Goal: Information Seeking & Learning: Check status

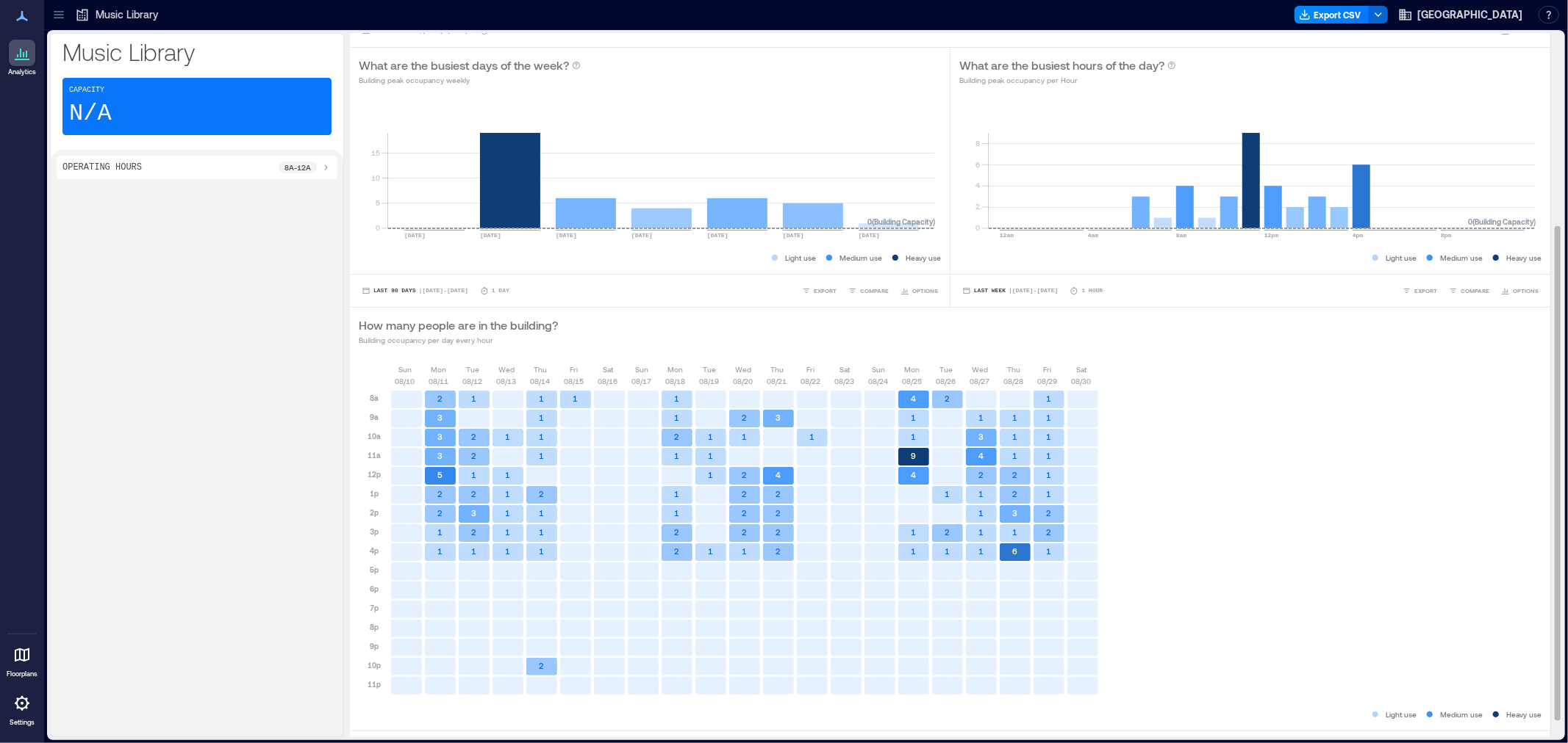
scroll to position [298, 0]
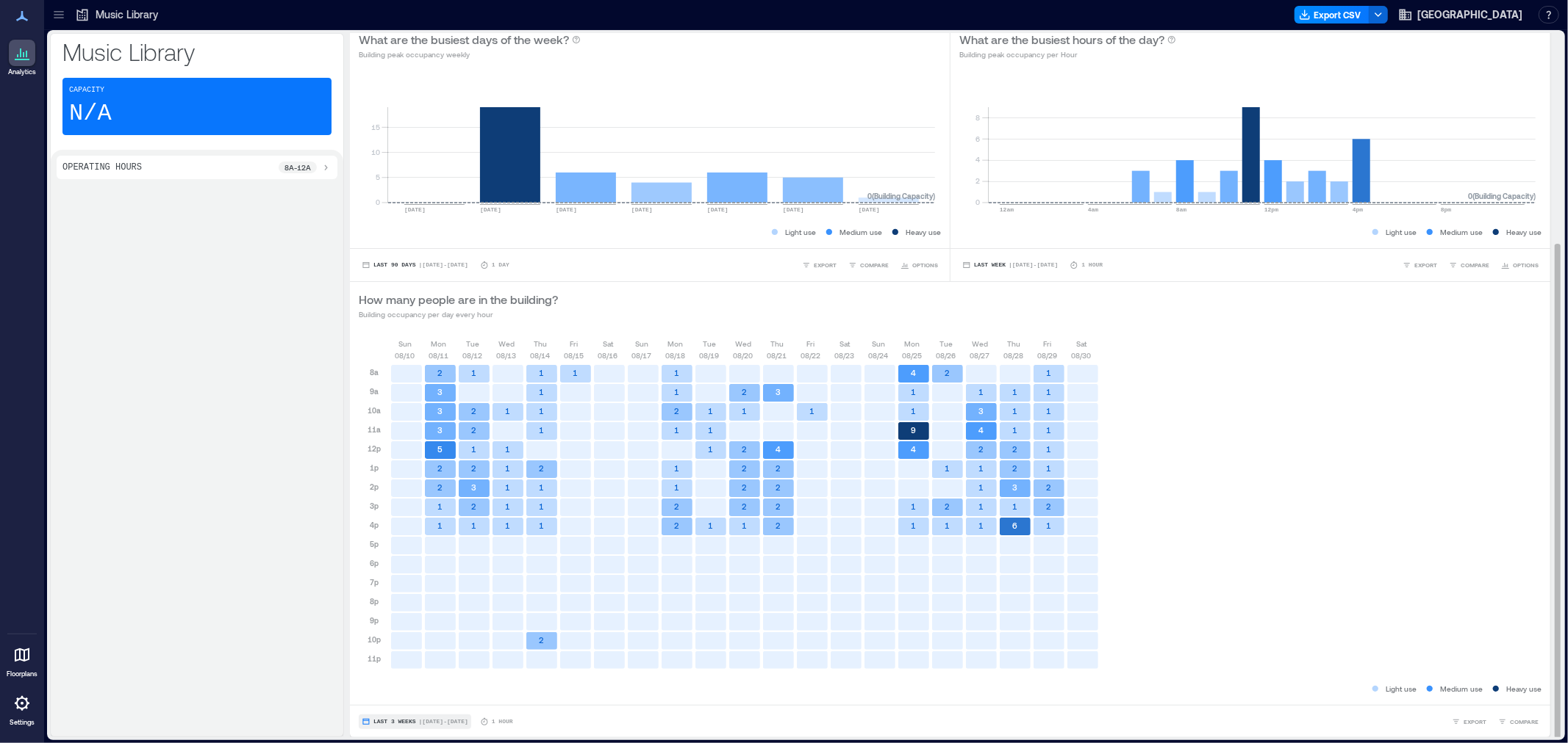
click at [417, 724] on button "Last 3 Weeks | [DATE] - [DATE]" at bounding box center [414, 722] width 112 height 15
click at [405, 698] on button "Custom" at bounding box center [388, 695] width 38 height 18
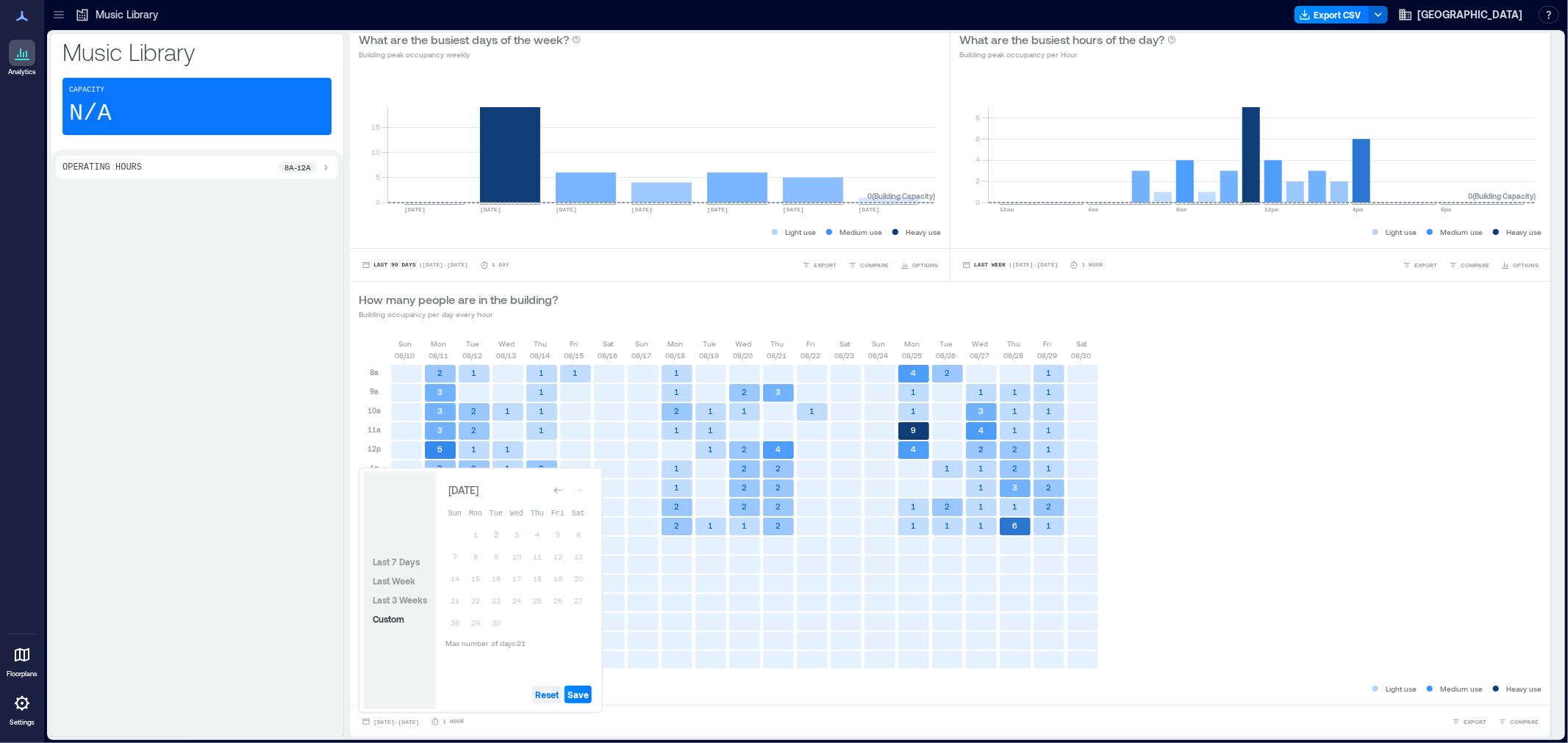
click at [544, 695] on span "Reset" at bounding box center [547, 695] width 24 height 12
click at [474, 538] on button "1" at bounding box center [475, 535] width 21 height 21
click at [582, 695] on span "Save" at bounding box center [578, 695] width 21 height 12
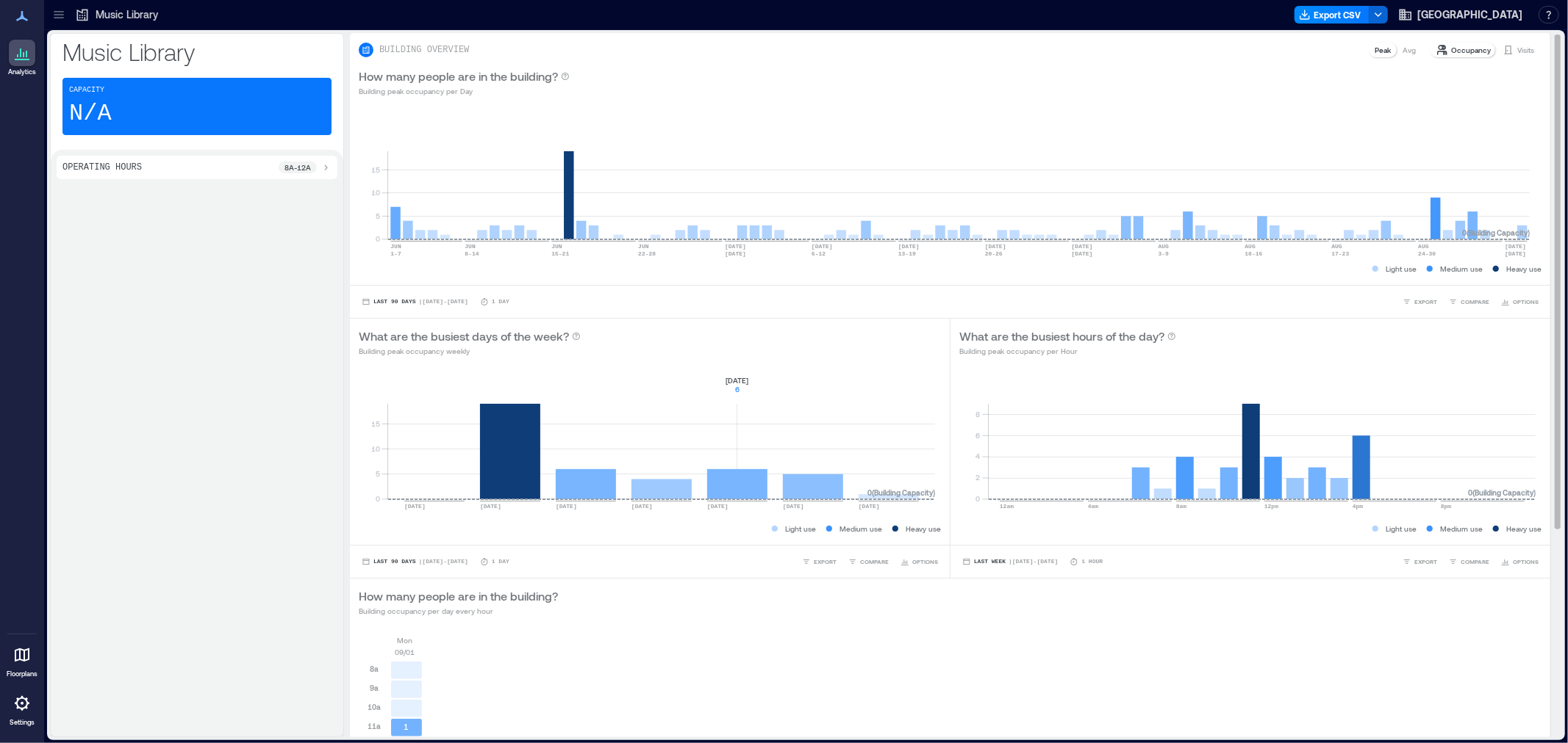
scroll to position [0, 0]
click at [53, 9] on icon at bounding box center [59, 14] width 15 height 15
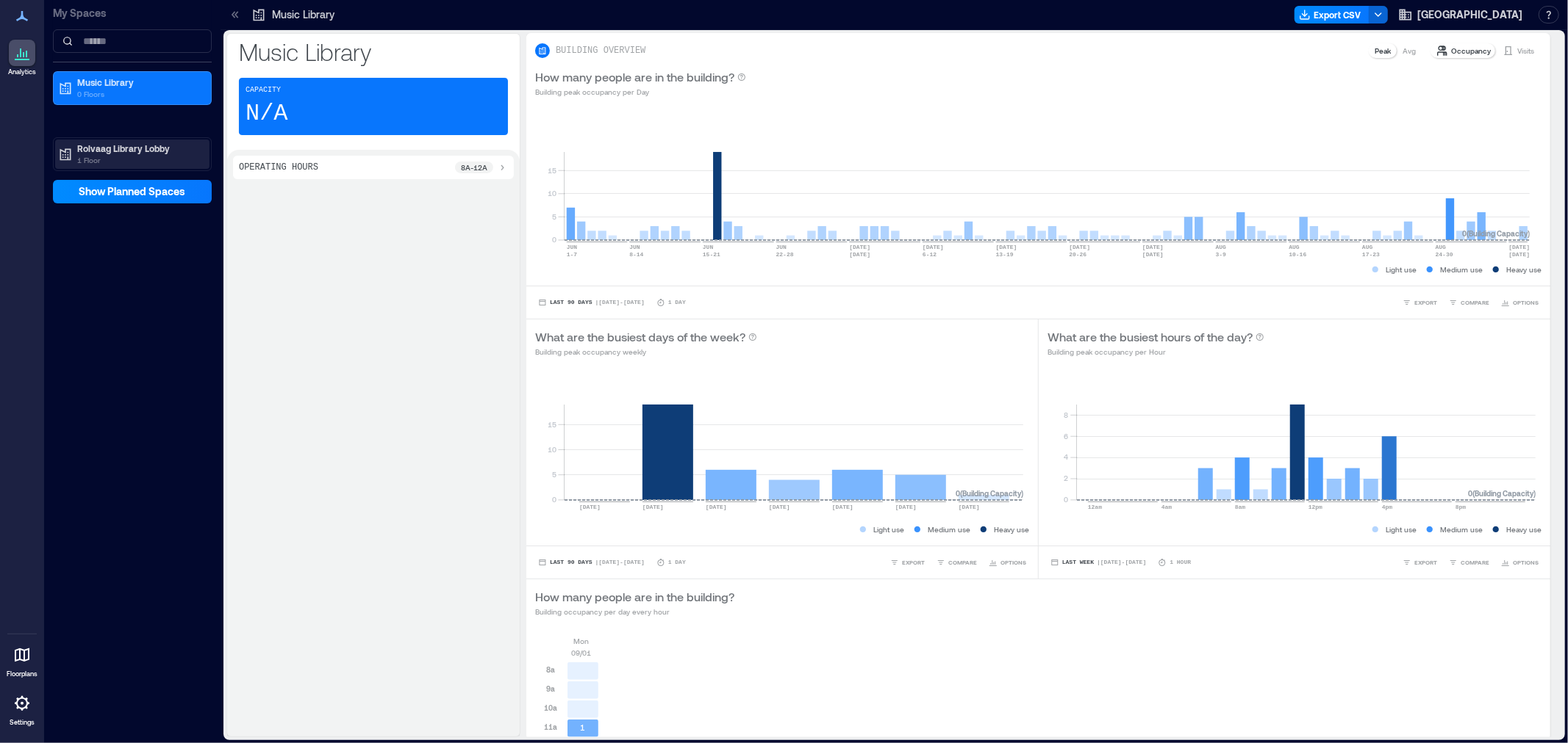
click at [120, 155] on p "1 Floor" at bounding box center [139, 161] width 123 height 12
click at [86, 194] on div "3rd Floor" at bounding box center [130, 200] width 143 height 15
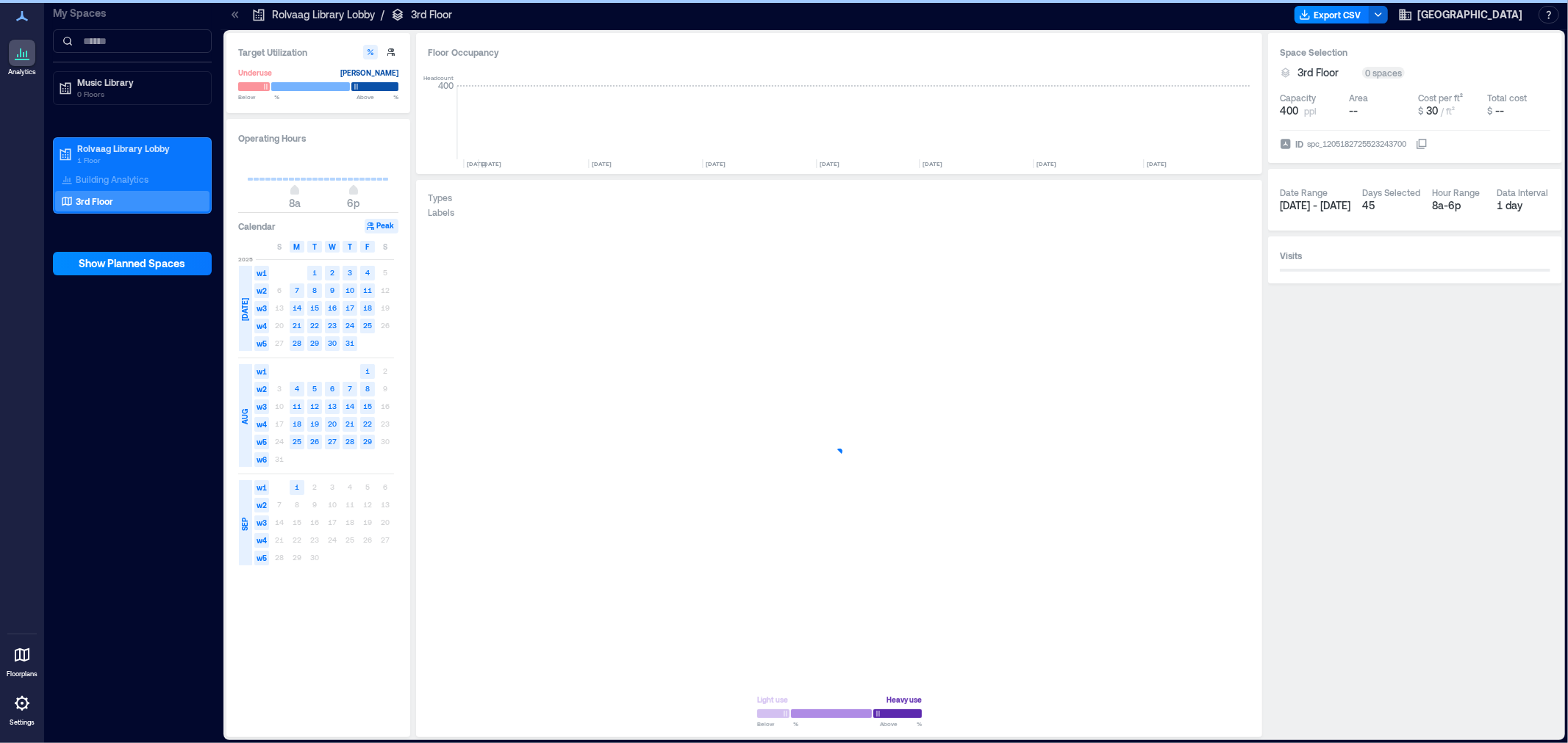
scroll to position [0, 5720]
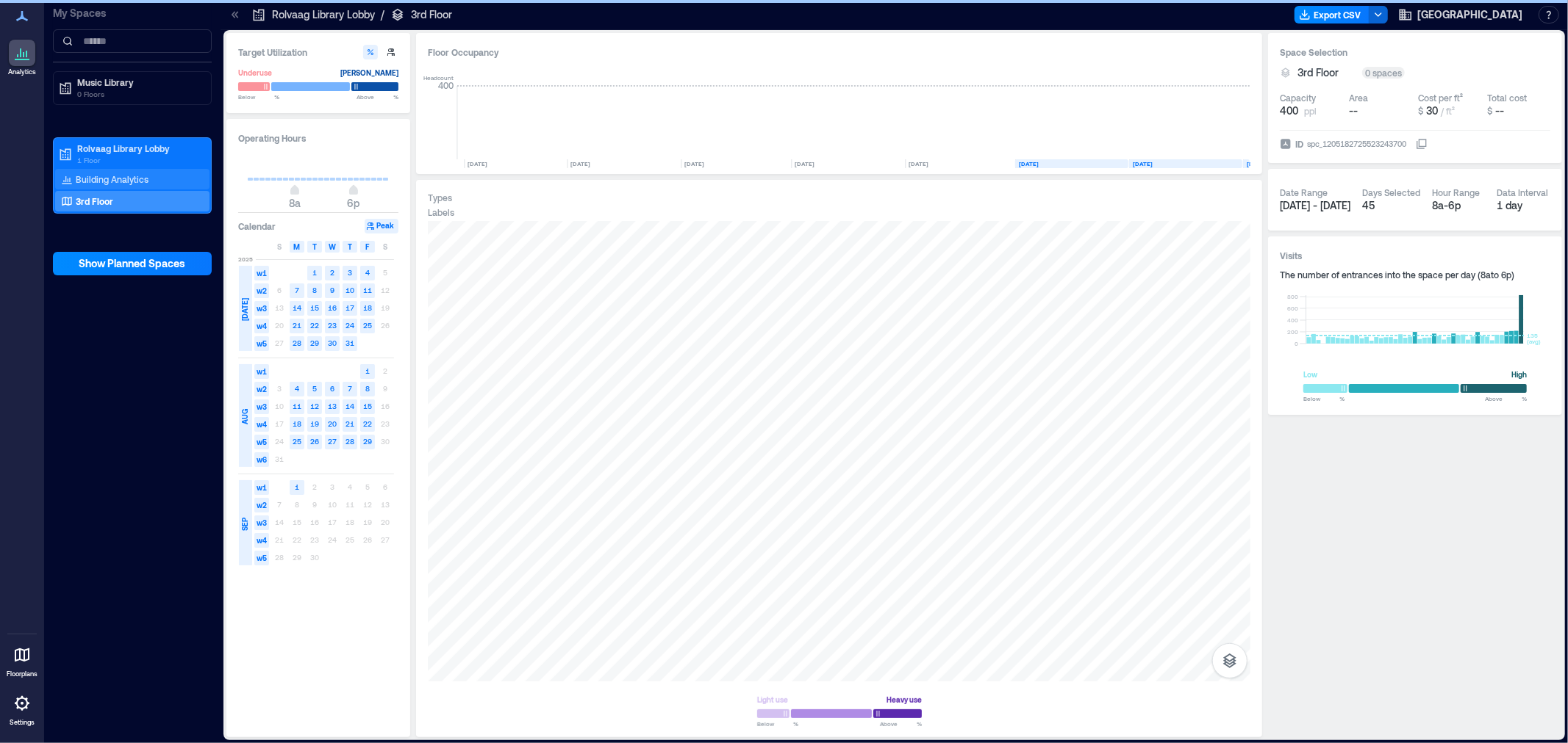
click at [112, 180] on p "Building Analytics" at bounding box center [111, 180] width 72 height 12
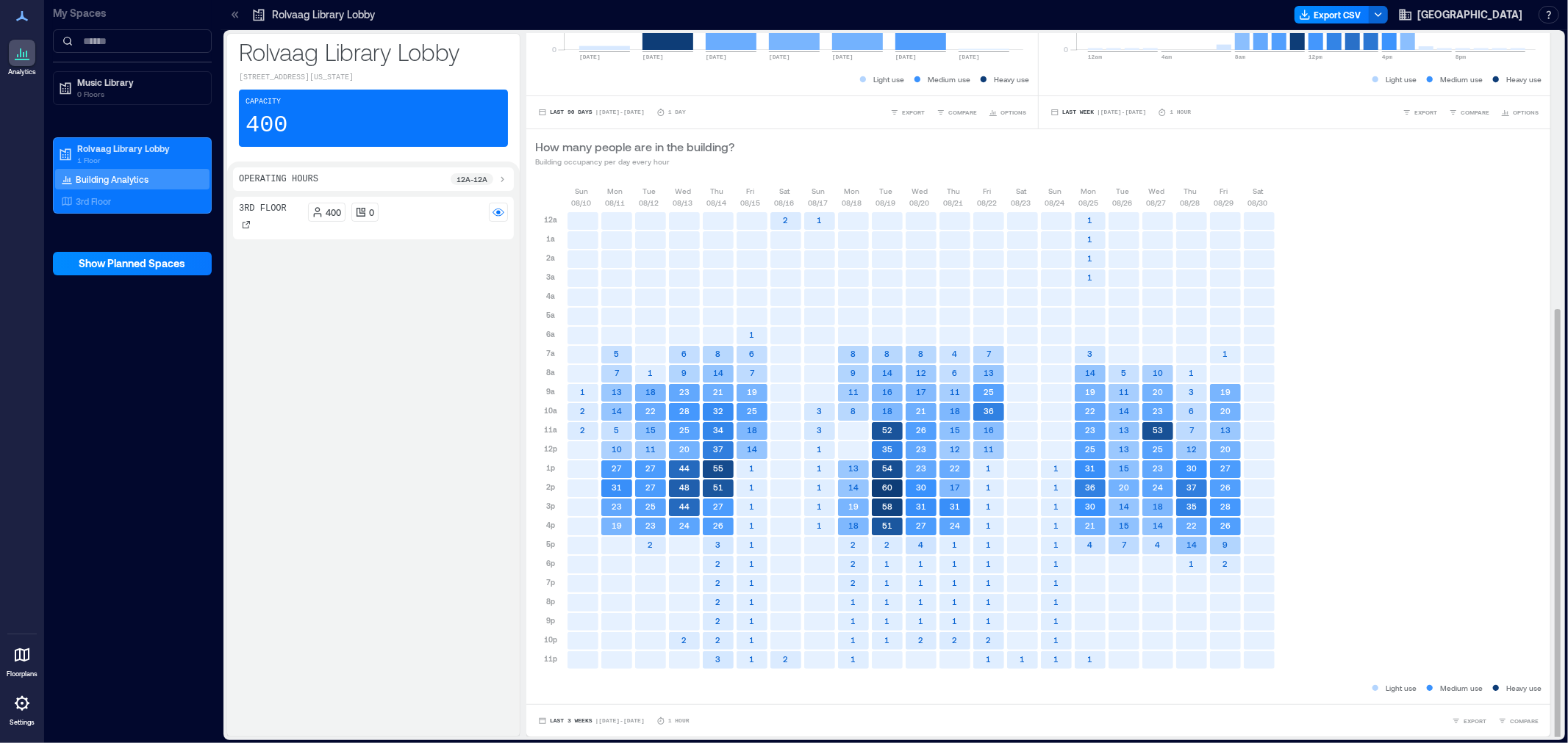
scroll to position [1, 0]
click at [596, 720] on span "| [DATE] - [DATE]" at bounding box center [620, 720] width 50 height 0
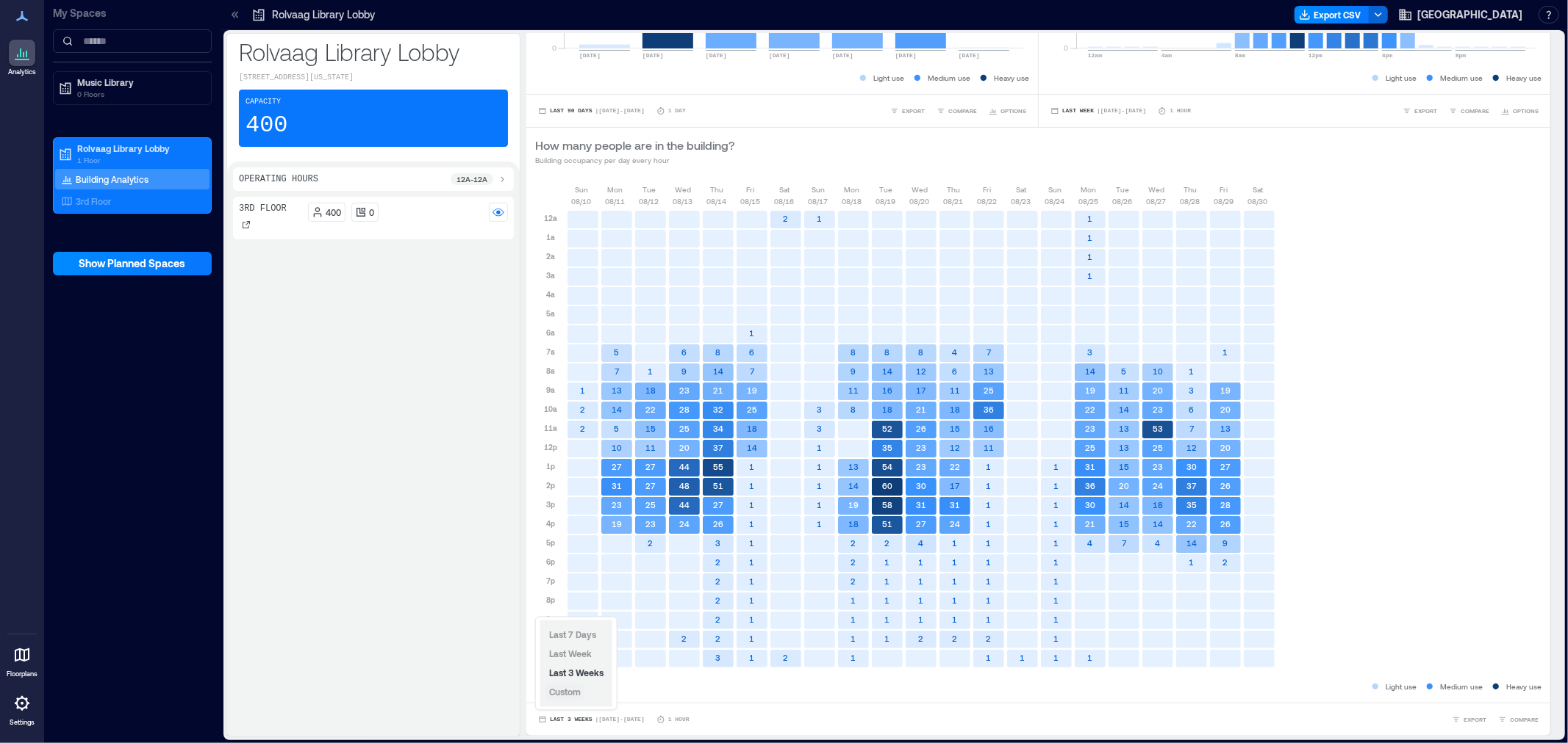
click at [571, 685] on button "Custom" at bounding box center [565, 692] width 38 height 18
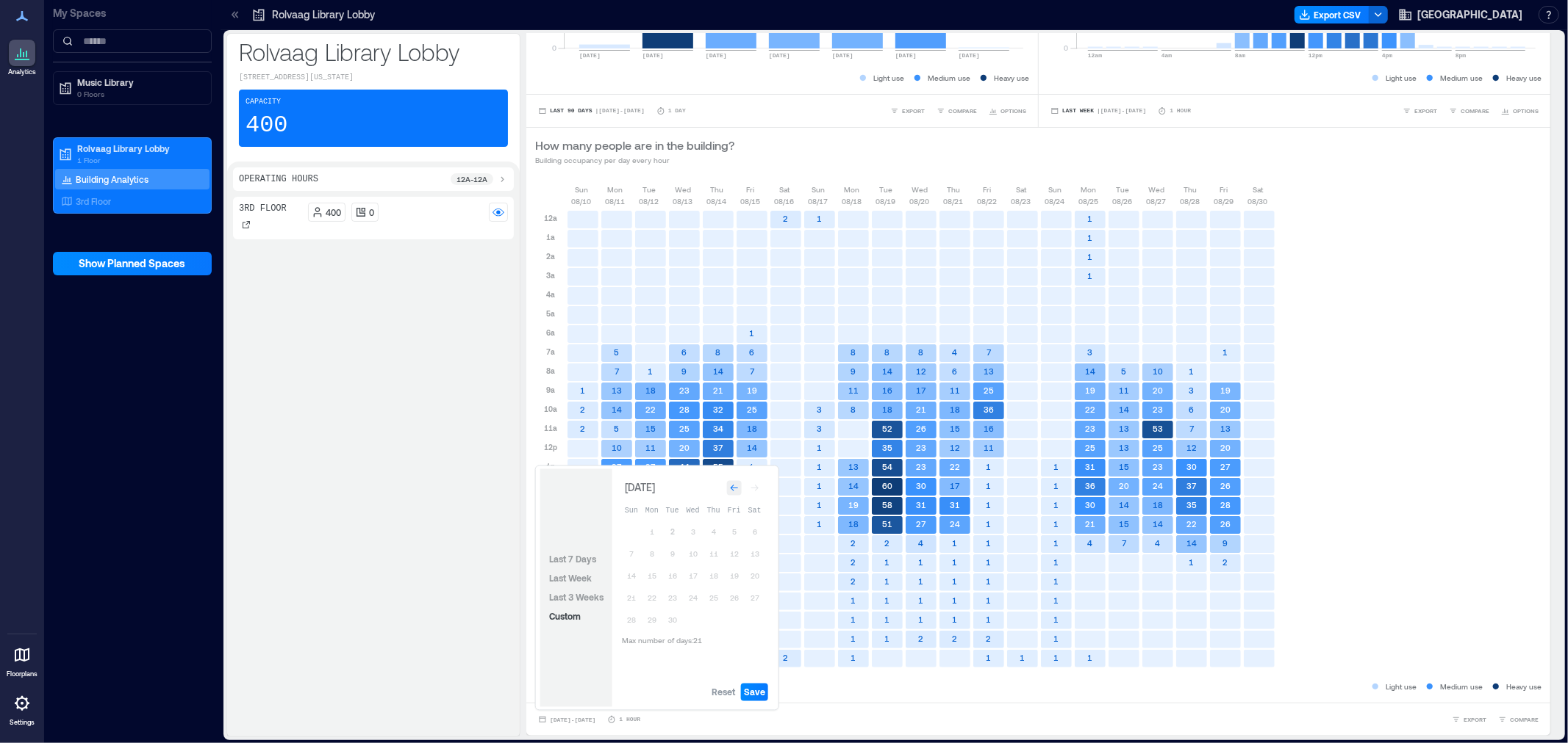
click at [718, 702] on div "Reset Save" at bounding box center [693, 692] width 162 height 30
click at [582, 595] on span "Last 3 Weeks" at bounding box center [576, 598] width 55 height 10
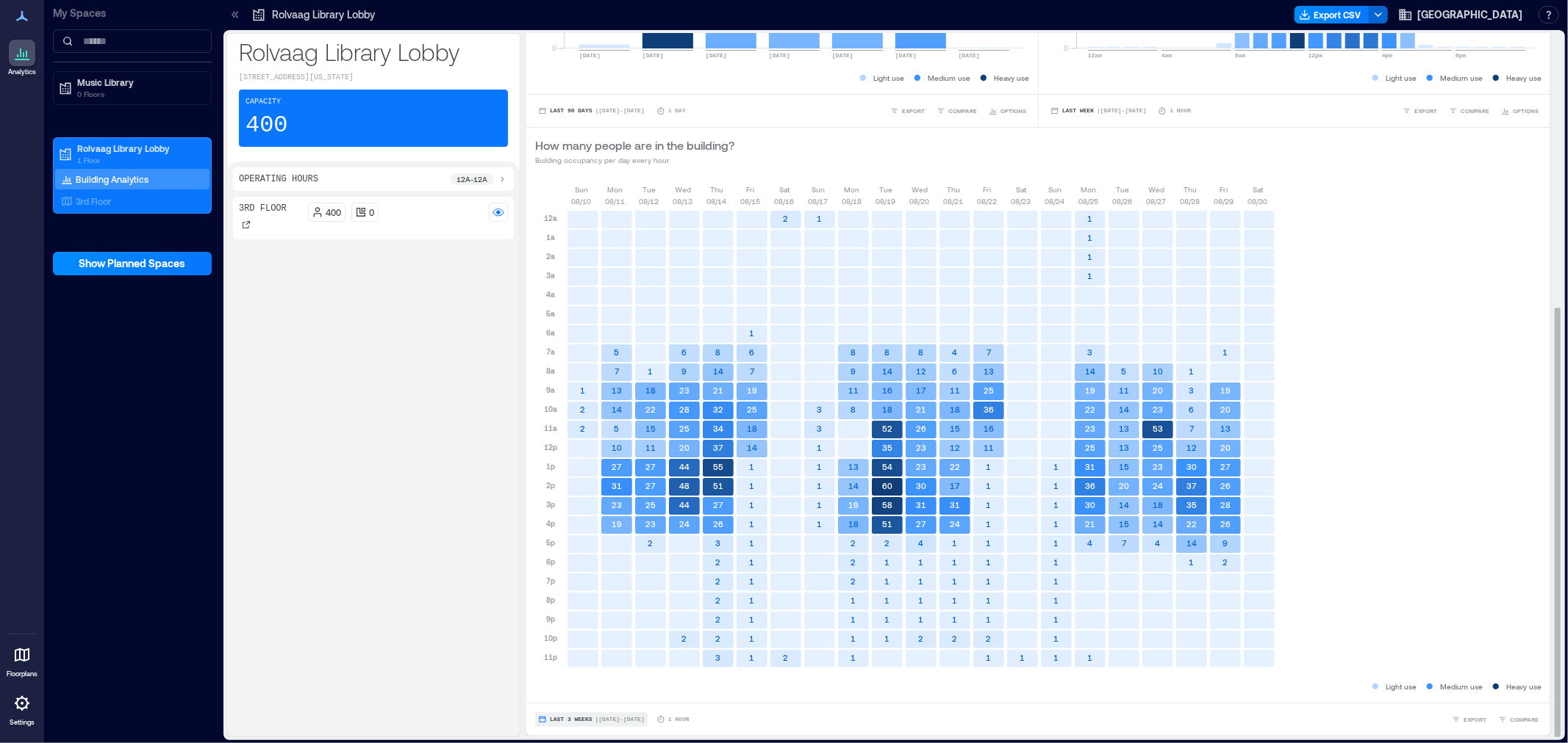
click at [580, 720] on span "Last 3 Weeks" at bounding box center [571, 720] width 43 height 0
click at [578, 700] on button "Custom" at bounding box center [565, 692] width 38 height 18
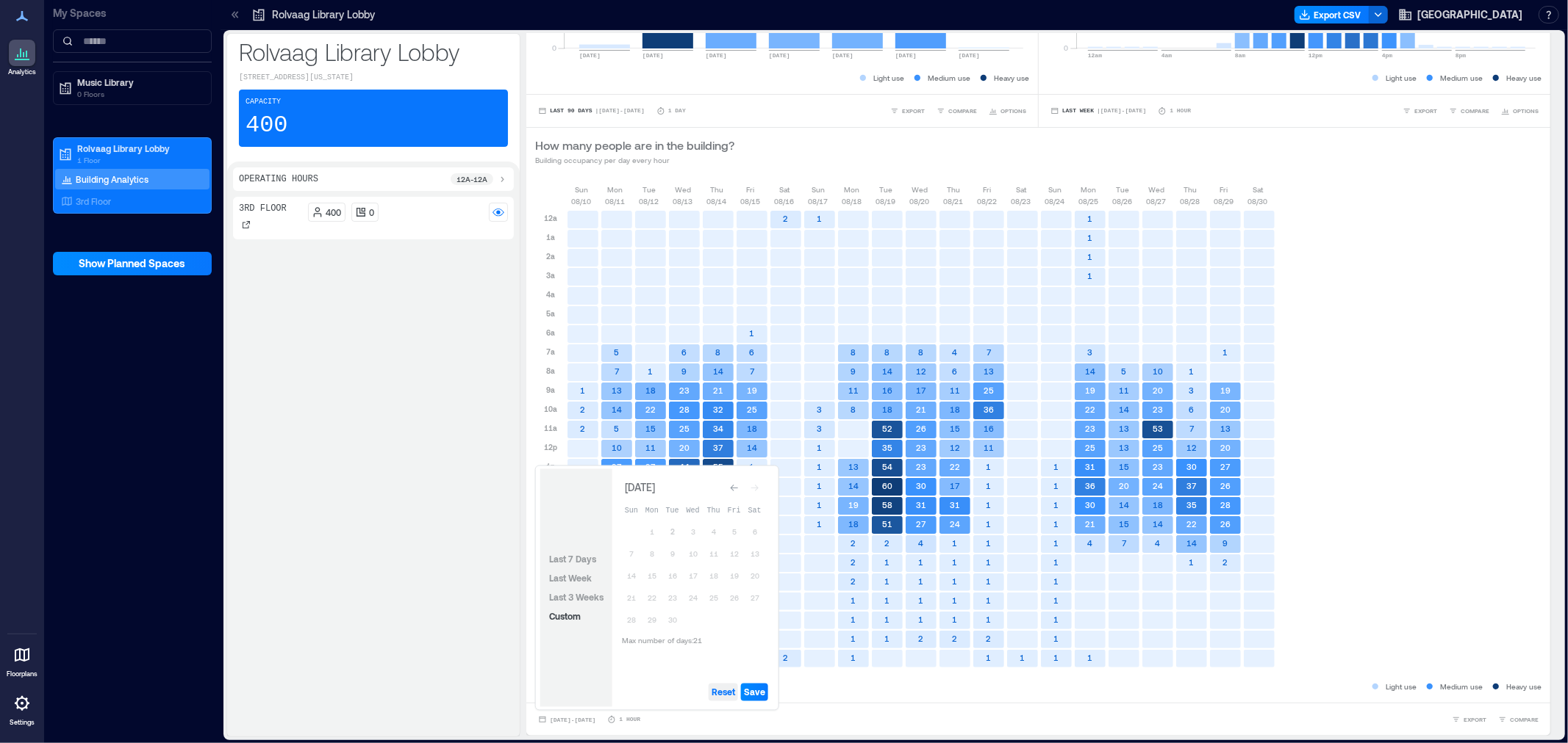
click at [721, 689] on span "Reset" at bounding box center [723, 692] width 24 height 12
click at [655, 537] on button "1" at bounding box center [651, 533] width 21 height 21
click at [755, 689] on span "Save" at bounding box center [753, 692] width 21 height 12
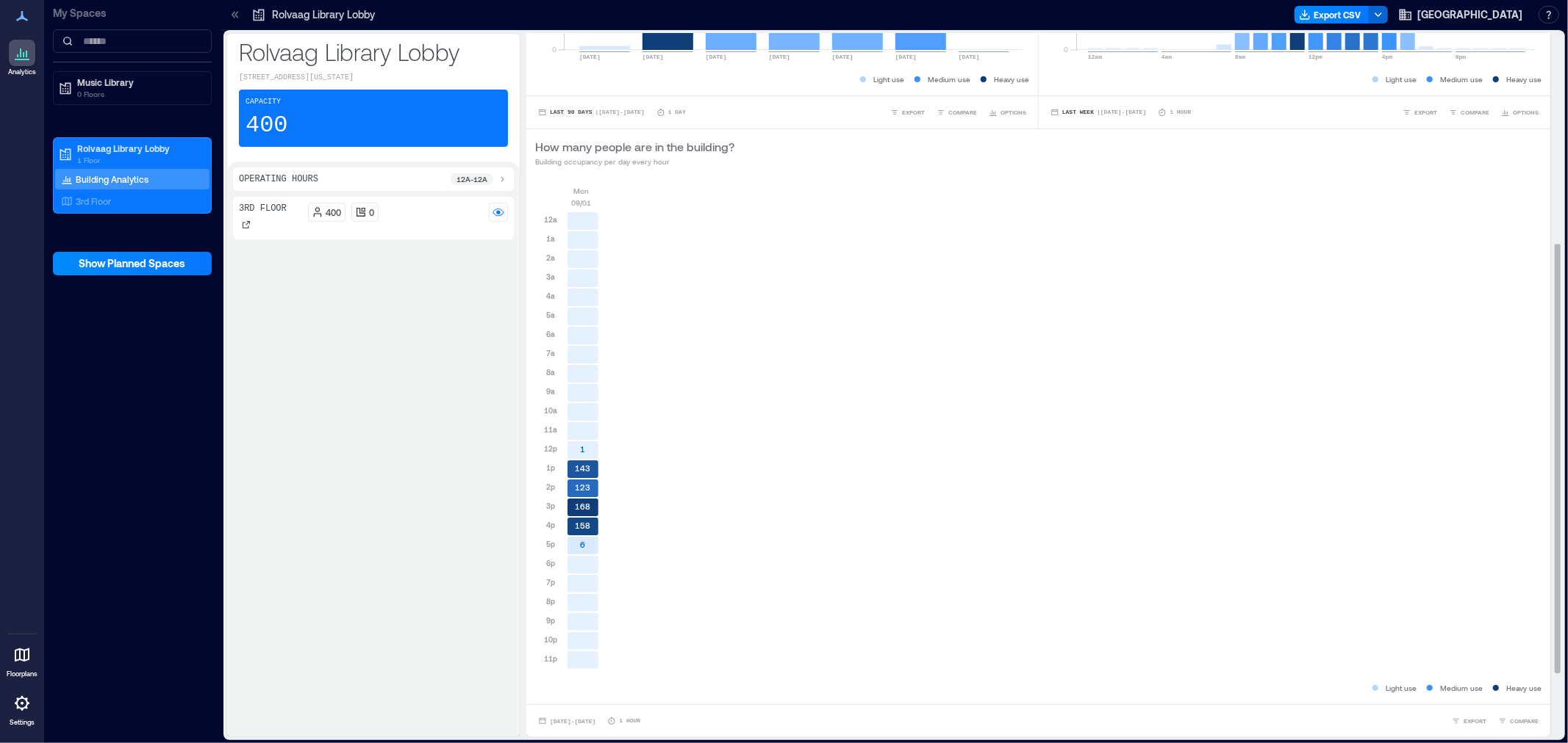
scroll to position [0, 0]
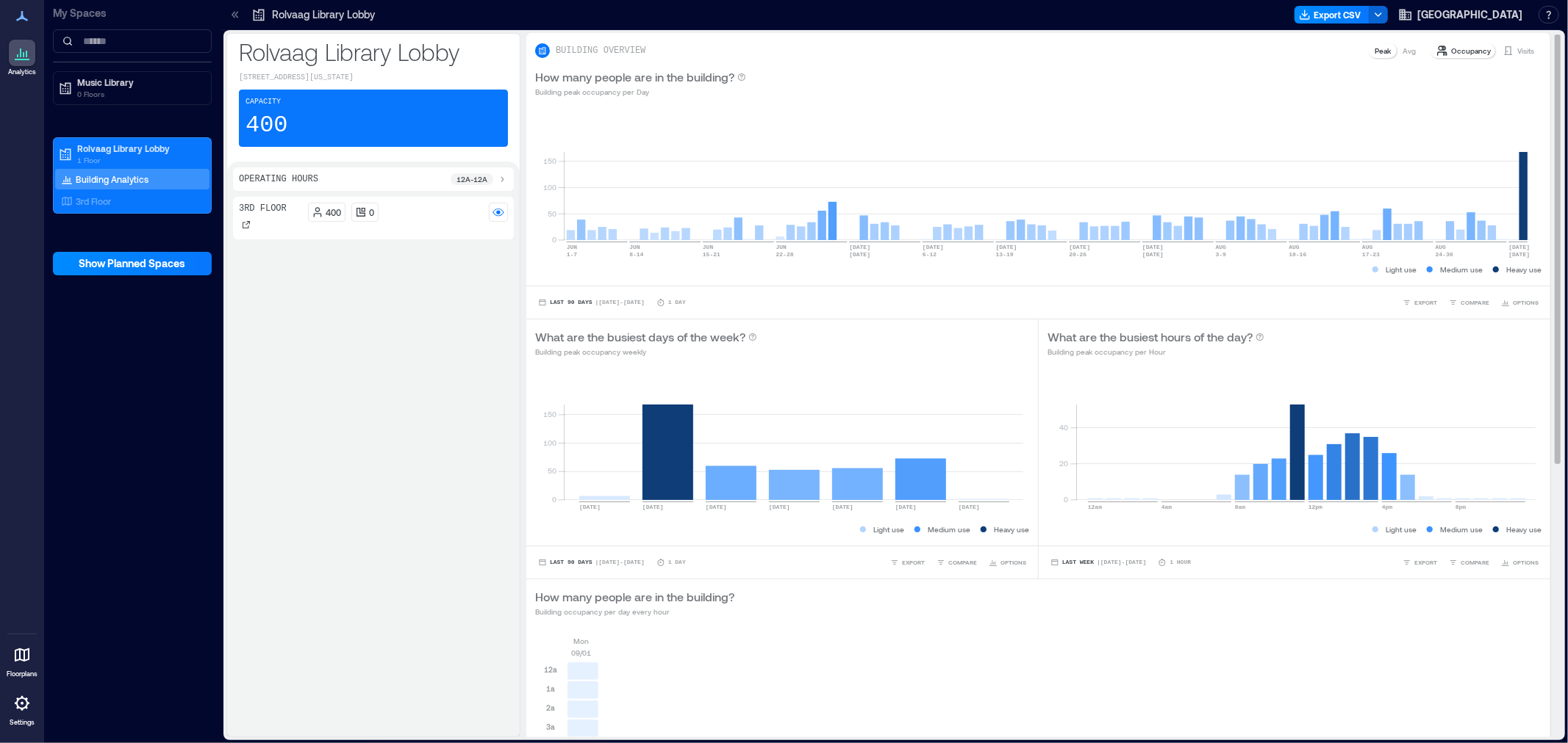
drag, startPoint x: 1510, startPoint y: 50, endPoint x: 1513, endPoint y: 60, distance: 10.4
click at [1516, 53] on p "Visits" at bounding box center [1524, 51] width 17 height 12
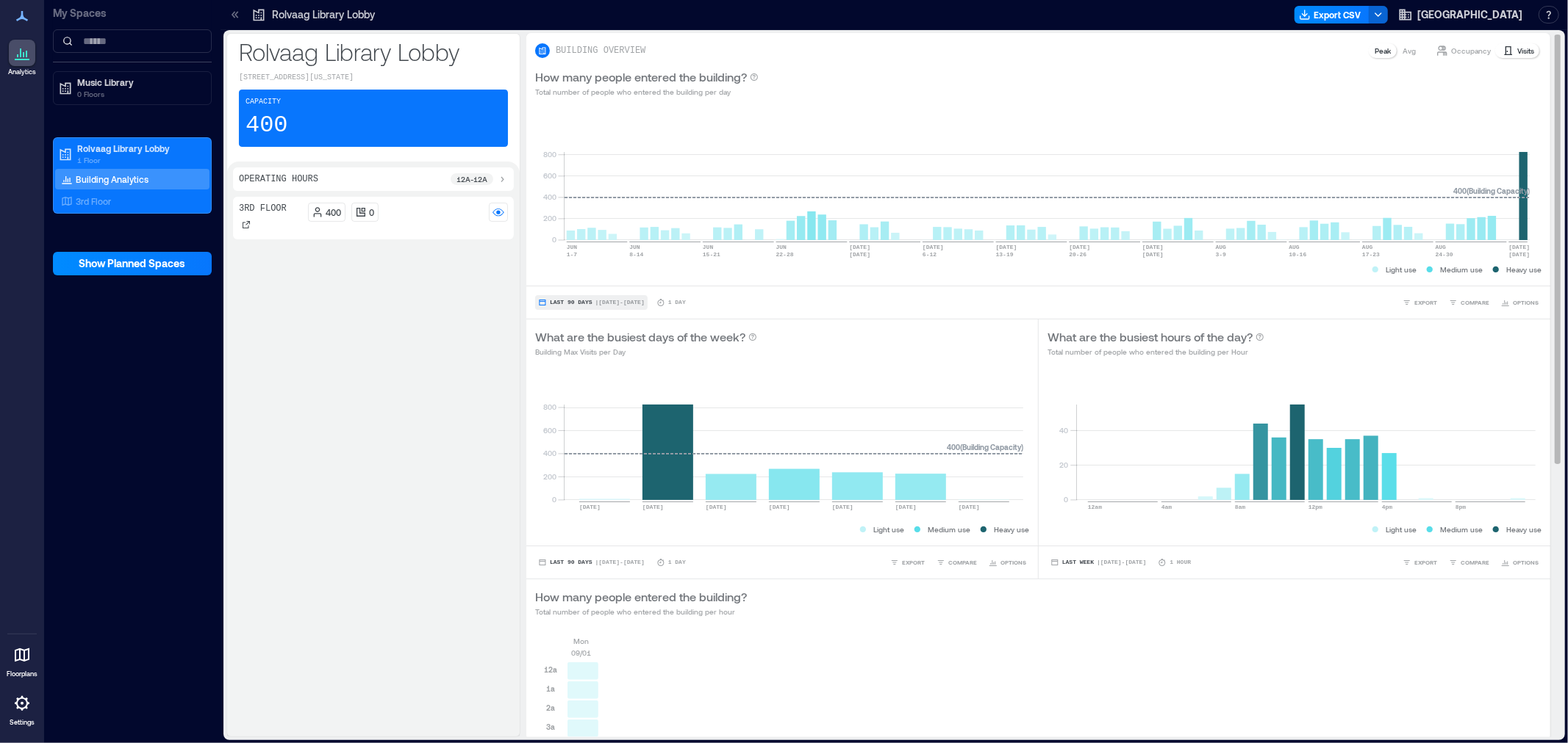
click at [559, 303] on span "Last 90 Days" at bounding box center [571, 303] width 43 height 0
click at [583, 180] on span "Last 7 Days" at bounding box center [572, 180] width 47 height 10
